Goal: Information Seeking & Learning: Understand process/instructions

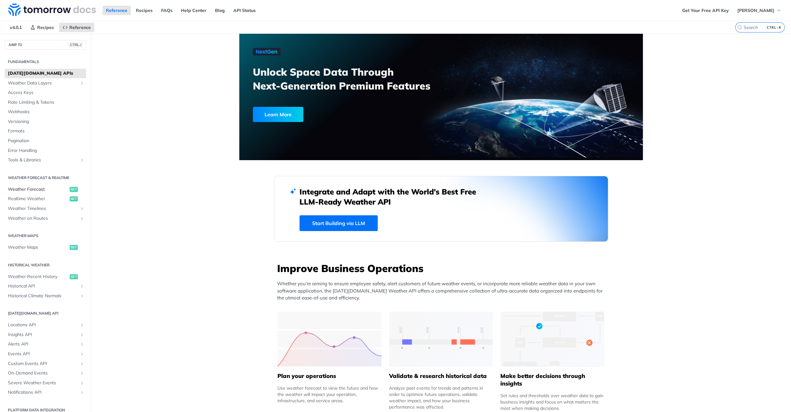
click at [28, 188] on span "Weather Forecast" at bounding box center [38, 189] width 60 height 6
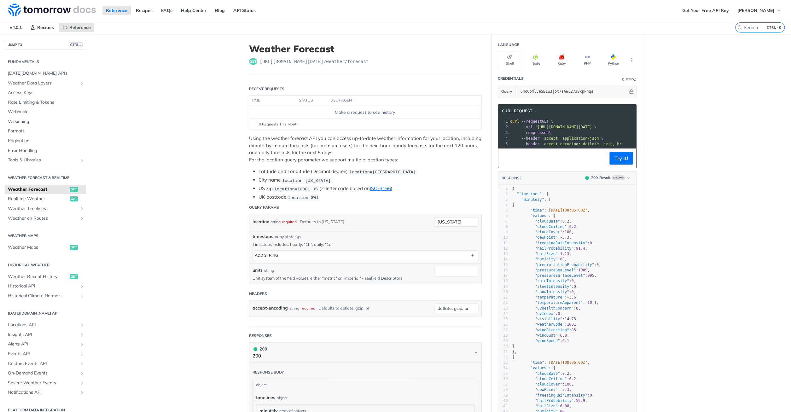
click at [341, 63] on span "https://api.tomorrow.io/v4 /weather/forecast" at bounding box center [314, 61] width 109 height 6
click at [615, 56] on span "button" at bounding box center [615, 57] width 0 height 5
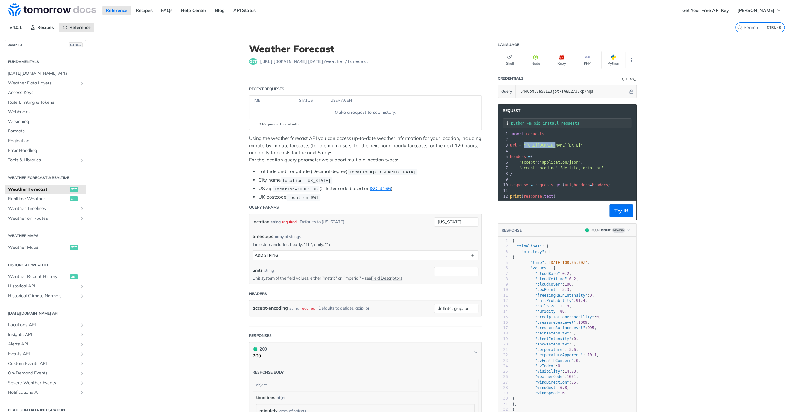
drag, startPoint x: 522, startPoint y: 143, endPoint x: 551, endPoint y: 144, distance: 29.6
click at [551, 144] on span "url = "https://api.tomorrow.io/v4/weather/forecast?location=new%20york&apikey=6…" at bounding box center [546, 145] width 73 height 4
drag, startPoint x: 510, startPoint y: 155, endPoint x: 518, endPoint y: 176, distance: 22.6
click at [518, 176] on div "1 import requests 2 ​ 3 url = "https://api.tomorrow.io/v4/weather/forecast?loca…" at bounding box center [625, 165] width 233 height 68
copy div "headers = { 6 "accept" : "application/json" , 7 "accept-encoding" : "deflate, g…"
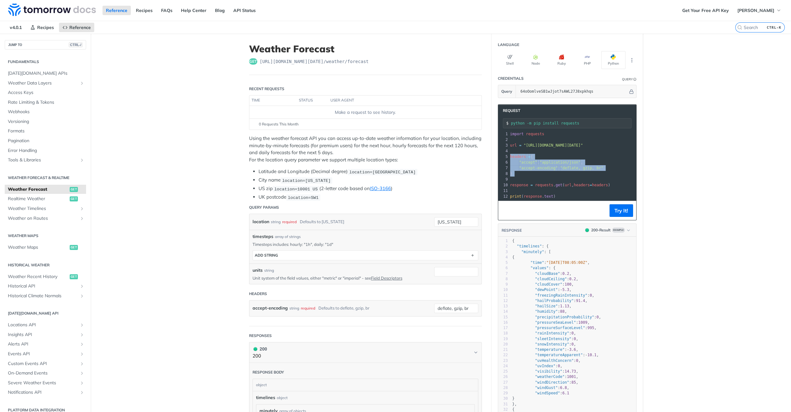
drag, startPoint x: 509, startPoint y: 144, endPoint x: 579, endPoint y: 144, distance: 69.6
click at [579, 144] on pre "url = "https://api.tomorrow.io/v4/weather/forecast?location=new%20york&apikey=6…" at bounding box center [625, 145] width 233 height 6
copy span "url = "https://api.tomorrow.io/v4/weather/forecast?location=new%20york&apikey=6…"
click at [573, 175] on pre "}" at bounding box center [519, 174] width 233 height 6
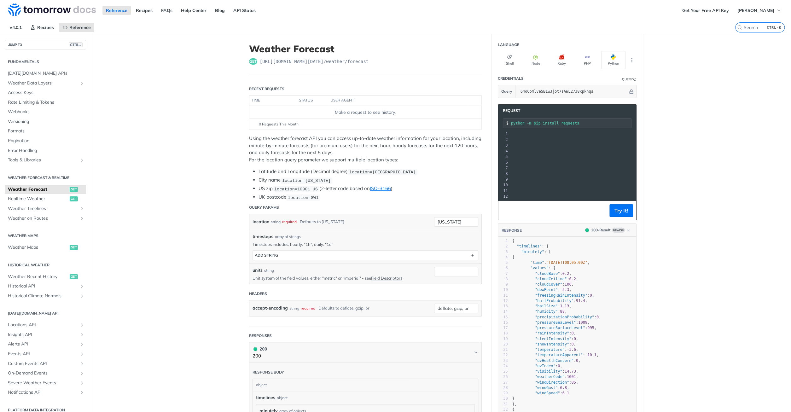
scroll to position [0, 0]
click at [570, 184] on span "response = requests . get ( url , headers = headers )" at bounding box center [560, 185] width 100 height 4
drag, startPoint x: 566, startPoint y: 184, endPoint x: 601, endPoint y: 181, distance: 35.1
click at [601, 182] on pre "response = requests . get ( url , headers = headers )" at bounding box center [625, 185] width 233 height 6
copy span ", headers = headers"
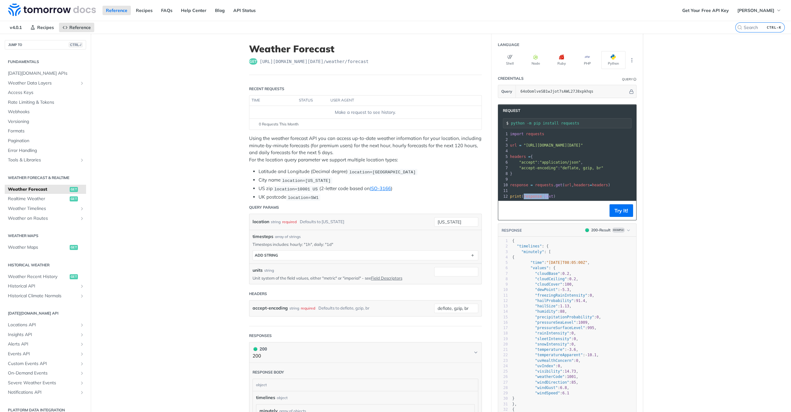
drag, startPoint x: 522, startPoint y: 195, endPoint x: 546, endPoint y: 194, distance: 23.6
click at [546, 194] on span "print ( response . text )" at bounding box center [533, 196] width 46 height 4
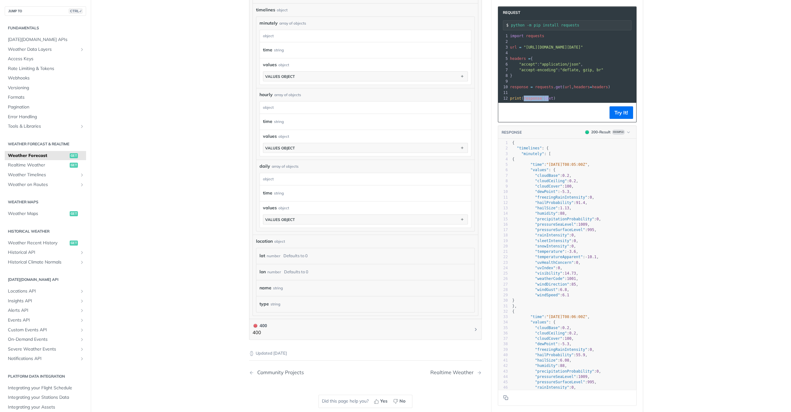
scroll to position [323, 0]
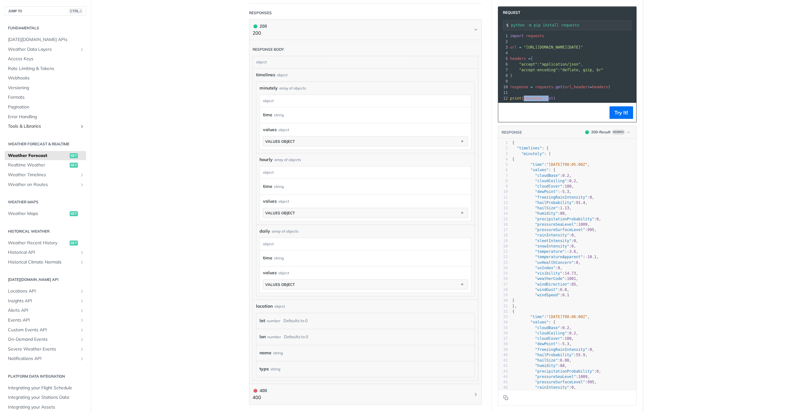
click at [44, 126] on span "Tools & Libraries" at bounding box center [43, 126] width 70 height 6
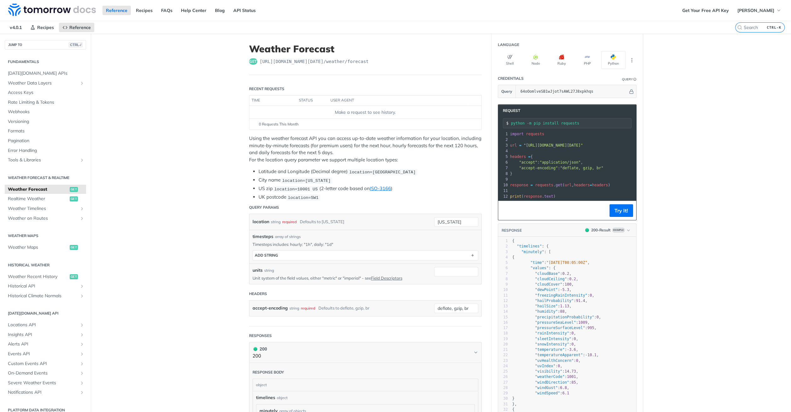
click at [264, 234] on span "timesteps" at bounding box center [262, 236] width 21 height 7
copy span "timesteps"
